Goal: Task Accomplishment & Management: Complete application form

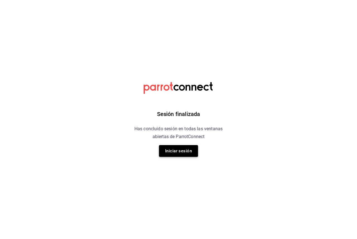
click at [179, 148] on button "Iniciar sesión" at bounding box center [178, 151] width 39 height 12
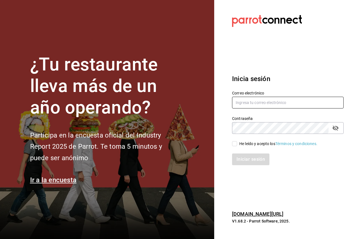
click at [253, 107] on input "text" at bounding box center [288, 103] width 112 height 12
paste input "[EMAIL_ADDRESS][PERSON_NAME][DOMAIN_NAME]"
type input "[EMAIL_ADDRESS][PERSON_NAME][DOMAIN_NAME]"
drag, startPoint x: 254, startPoint y: 144, endPoint x: 254, endPoint y: 135, distance: 9.5
click at [254, 144] on div "He leído y acepto los Términos y condiciones." at bounding box center [278, 144] width 78 height 6
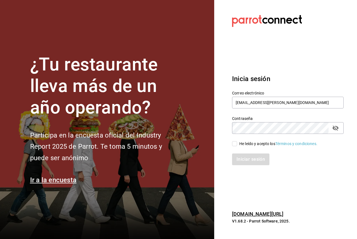
click at [237, 144] on input "He leído y acepto los Términos y condiciones." at bounding box center [234, 143] width 5 height 5
checkbox input "true"
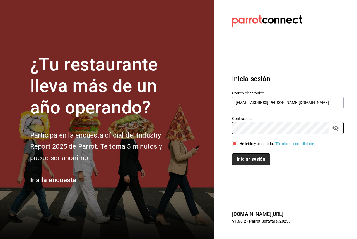
click at [248, 163] on button "Iniciar sesión" at bounding box center [251, 159] width 38 height 12
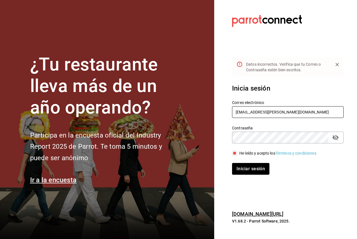
click at [256, 112] on input "[EMAIL_ADDRESS][DOMAIN_NAME]" at bounding box center [288, 112] width 112 height 12
paste input "jemo"
type input "[EMAIL_ADDRESS][DOMAIN_NAME]"
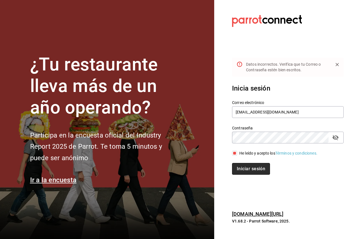
click at [255, 166] on button "Iniciar sesión" at bounding box center [251, 169] width 38 height 12
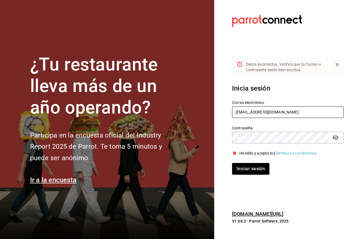
click at [264, 110] on input "[EMAIL_ADDRESS][DOMAIN_NAME]" at bounding box center [288, 112] width 112 height 12
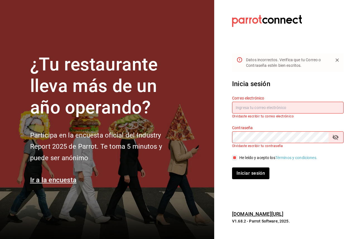
click at [247, 104] on input "text" at bounding box center [288, 108] width 112 height 12
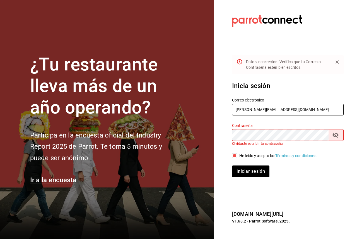
type input "[PERSON_NAME][EMAIL_ADDRESS][DOMAIN_NAME]"
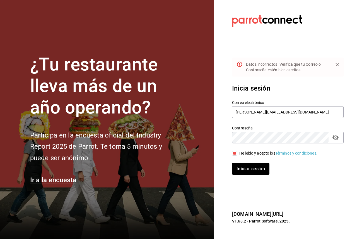
click at [232, 163] on button "Iniciar sesión" at bounding box center [250, 169] width 37 height 12
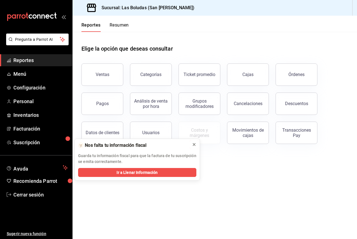
click at [196, 144] on icon at bounding box center [194, 144] width 4 height 4
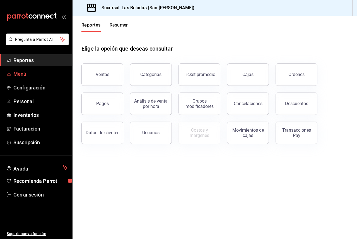
click at [42, 79] on link "Menú" at bounding box center [36, 74] width 72 height 12
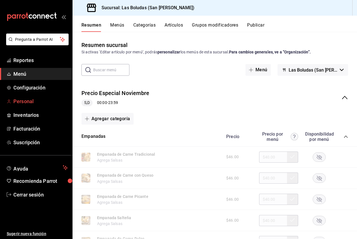
click at [31, 99] on span "Personal" at bounding box center [40, 101] width 54 height 8
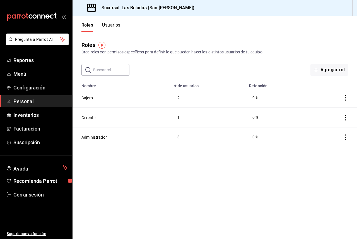
click at [117, 28] on button "Usuarios" at bounding box center [111, 26] width 18 height 9
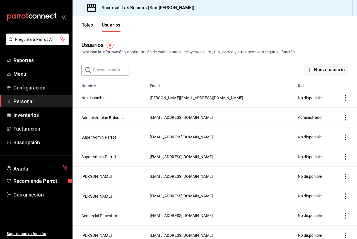
click at [111, 71] on input "text" at bounding box center [111, 69] width 36 height 11
paste input "[EMAIL_ADDRESS][DOMAIN_NAME]"
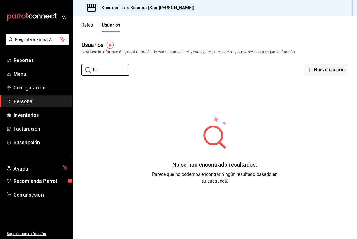
type input "b"
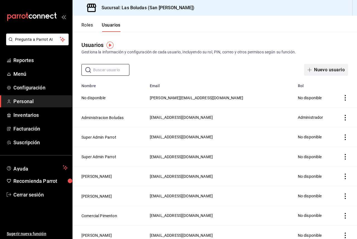
click at [321, 71] on button "Nuevo usuario" at bounding box center [326, 70] width 44 height 12
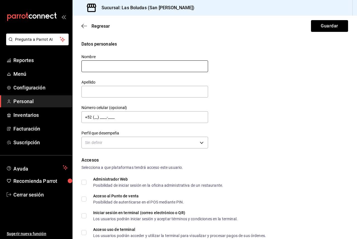
click at [153, 67] on input "text" at bounding box center [144, 66] width 127 height 12
drag, startPoint x: 153, startPoint y: 66, endPoint x: 74, endPoint y: 64, distance: 78.7
click at [74, 64] on div "Datos personales Nombre [EMAIL_ADDRESS][DOMAIN_NAME] Apellido Número celular (o…" at bounding box center [215, 239] width 285 height 396
drag, startPoint x: 113, startPoint y: 63, endPoint x: 92, endPoint y: 66, distance: 21.9
click at [92, 66] on input "Admin OB" at bounding box center [144, 66] width 127 height 12
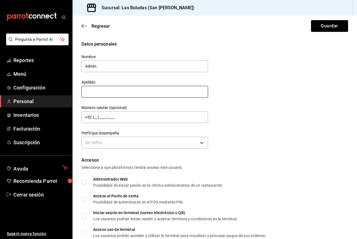
type input "Admin"
click at [100, 86] on input "text" at bounding box center [144, 92] width 127 height 12
type input "OB"
click at [121, 133] on label "Perfil que desempeña" at bounding box center [144, 133] width 127 height 4
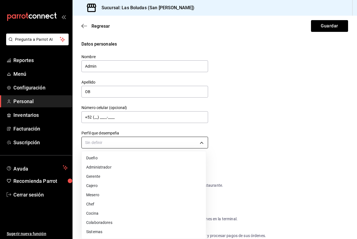
click at [123, 141] on body "Pregunta a Parrot AI Reportes Menú Configuración Personal Inventarios Facturaci…" at bounding box center [178, 119] width 357 height 239
click at [121, 169] on li "Administrador" at bounding box center [144, 166] width 124 height 9
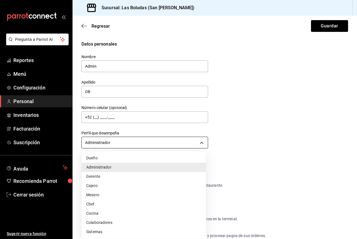
click at [191, 145] on body "Pregunta a Parrot AI Reportes Menú Configuración Personal Inventarios Facturaci…" at bounding box center [178, 119] width 357 height 239
click at [146, 159] on li "Dueño" at bounding box center [144, 157] width 124 height 9
type input "OWNER"
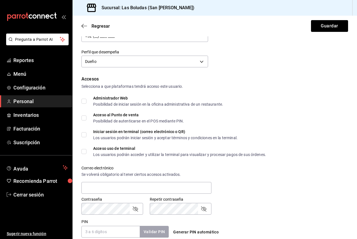
scroll to position [84, 0]
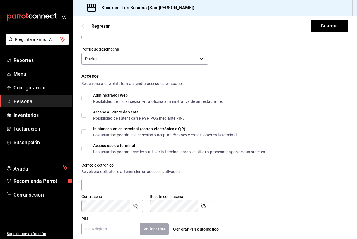
click at [86, 98] on input "Administrador Web Posibilidad de iniciar sesión en la oficina administrativa de…" at bounding box center [83, 98] width 5 height 5
checkbox input "true"
click at [91, 113] on span "Acceso al Punto de venta Posibilidad de autenticarse en el POS mediante PIN." at bounding box center [135, 115] width 98 height 10
click at [86, 113] on input "Acceso al Punto de venta Posibilidad de autenticarse en el POS mediante PIN." at bounding box center [83, 114] width 5 height 5
checkbox input "true"
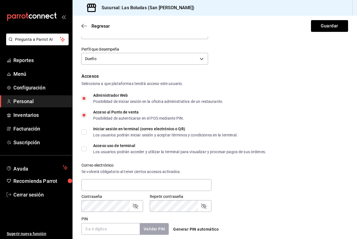
drag, startPoint x: 89, startPoint y: 129, endPoint x: 90, endPoint y: 134, distance: 4.5
click at [89, 130] on span "Iniciar sesión en terminal (correo electrónico o QR) Los usuarios podrán inicia…" at bounding box center [161, 132] width 151 height 10
click at [86, 130] on input "Iniciar sesión en terminal (correo electrónico o QR) Los usuarios podrán inicia…" at bounding box center [83, 131] width 5 height 5
checkbox input "true"
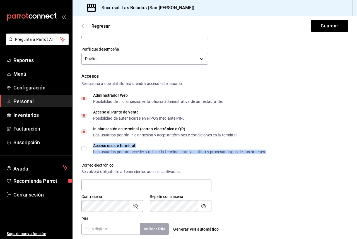
drag, startPoint x: 94, startPoint y: 146, endPoint x: 96, endPoint y: 149, distance: 3.6
click at [94, 146] on div "Acceso uso de terminal" at bounding box center [179, 145] width 173 height 4
click at [116, 144] on div "Acceso uso de terminal" at bounding box center [179, 145] width 173 height 4
click at [86, 146] on input "Acceso uso de terminal Los usuarios podrán acceder y utilizar la terminal para …" at bounding box center [83, 148] width 5 height 5
checkbox input "true"
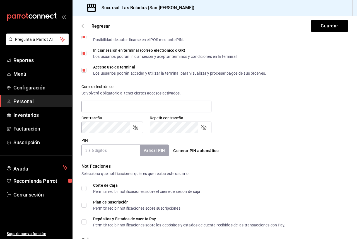
scroll to position [167, 0]
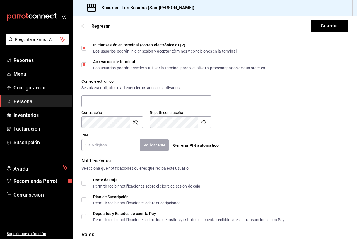
click at [190, 143] on button "Generar PIN automático" at bounding box center [196, 145] width 50 height 10
type input "3177"
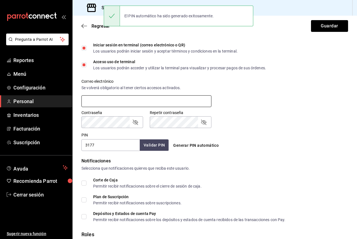
click at [176, 100] on input "text" at bounding box center [146, 101] width 130 height 12
paste input "[EMAIL_ADDRESS][DOMAIN_NAME]"
type input "[EMAIL_ADDRESS][DOMAIN_NAME]"
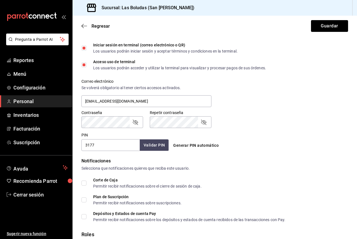
click at [108, 129] on div "Accesos Selecciona a que plataformas tendrá acceso este usuario. Administrador …" at bounding box center [214, 70] width 267 height 162
click at [298, 110] on div "Contraseña Contraseña Repetir contraseña Repetir contraseña" at bounding box center [211, 115] width 273 height 25
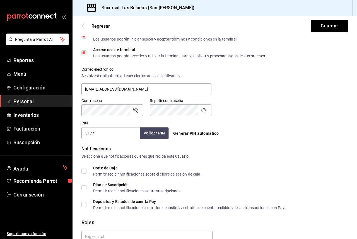
scroll to position [207, 0]
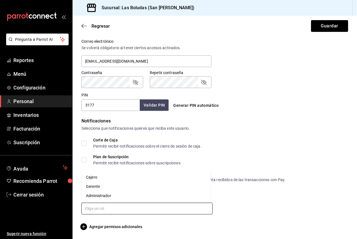
click at [88, 213] on input "text" at bounding box center [146, 208] width 131 height 12
click at [113, 193] on li "Administrador" at bounding box center [145, 195] width 129 height 9
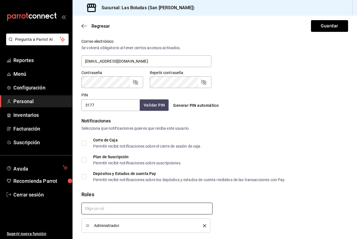
checkbox input "true"
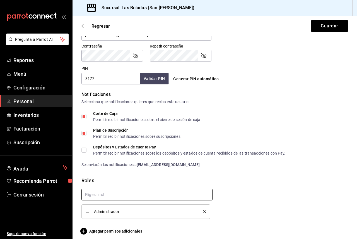
scroll to position [238, 0]
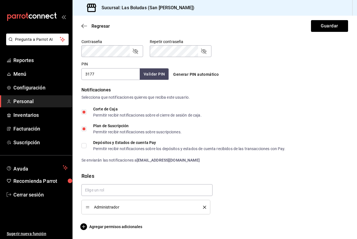
click at [85, 112] on input "Corte de Caja Permitir recibir notificaciones sobre el cierre de sesión de caja." at bounding box center [83, 111] width 5 height 5
checkbox input "true"
click at [110, 208] on span "Administrador" at bounding box center [144, 207] width 101 height 4
drag, startPoint x: 187, startPoint y: 208, endPoint x: 183, endPoint y: 209, distance: 4.1
click at [186, 209] on span "Administrador" at bounding box center [144, 207] width 101 height 4
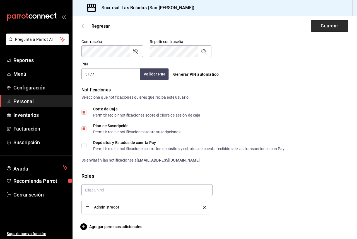
click at [327, 28] on button "Guardar" at bounding box center [329, 26] width 37 height 12
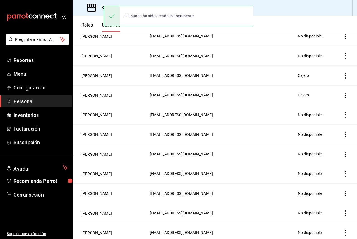
scroll to position [258, 0]
click at [28, 196] on span "Cerrar sesión" at bounding box center [40, 195] width 54 height 8
